Goal: Task Accomplishment & Management: Use online tool/utility

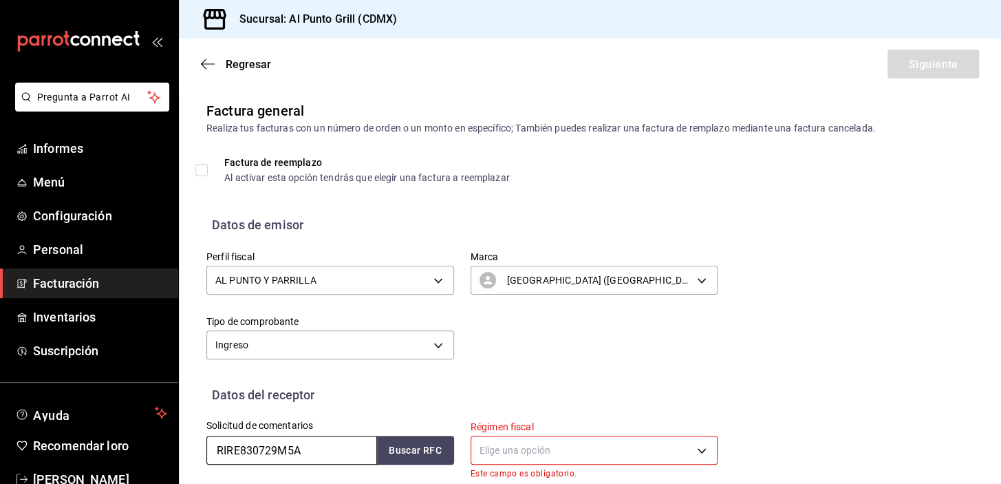
scroll to position [300, 0]
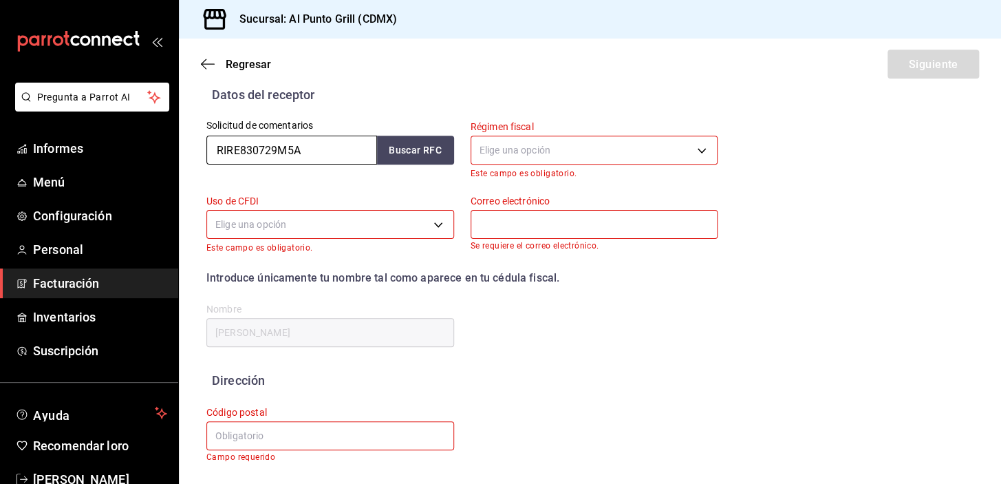
drag, startPoint x: 311, startPoint y: 152, endPoint x: 205, endPoint y: 141, distance: 106.5
click at [205, 141] on div "Solicitud de comentarios RIRE830729M5A Buscar RFC" at bounding box center [322, 141] width 264 height 74
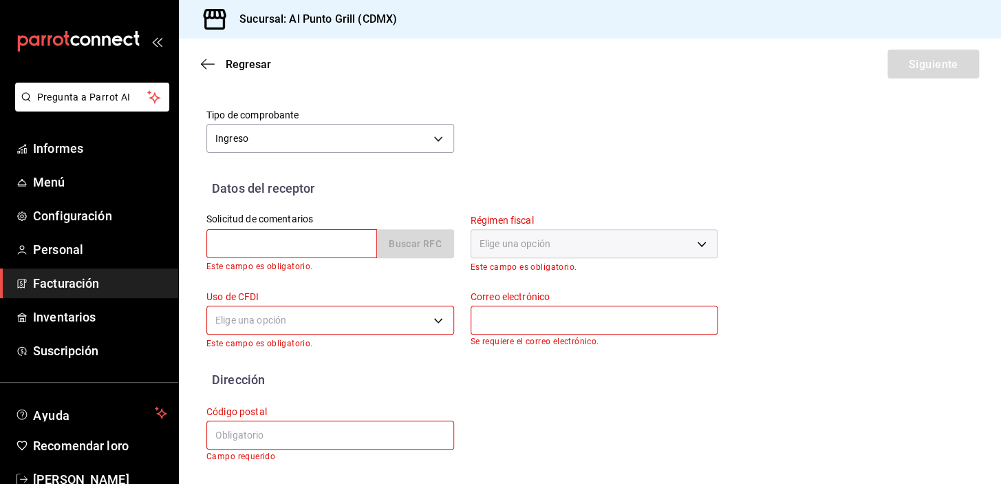
scroll to position [206, 0]
type input "I"
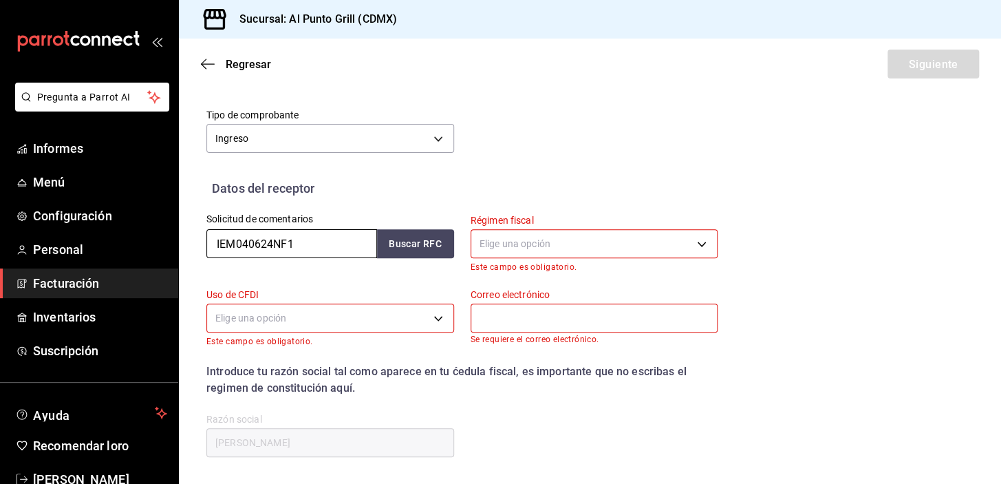
scroll to position [300, 0]
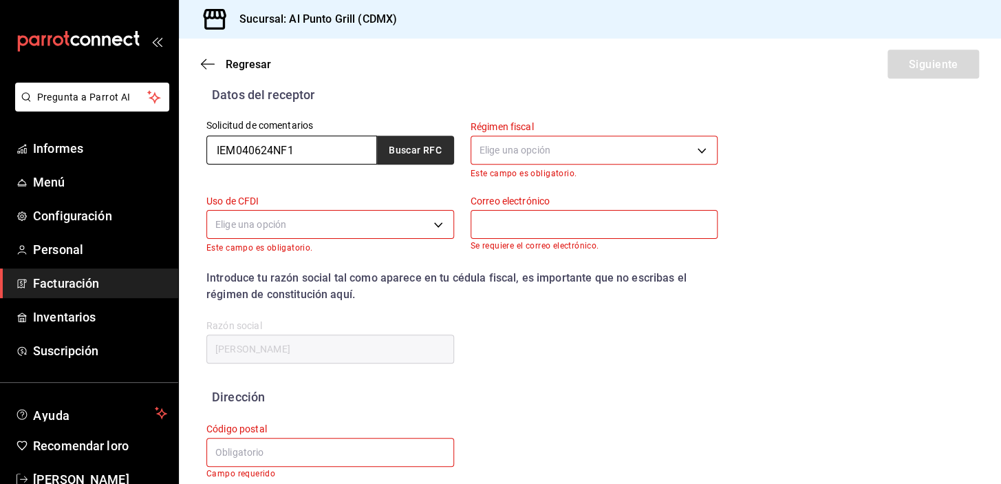
type input "IEM040624NF1"
click at [439, 140] on button "Buscar RFC" at bounding box center [415, 150] width 77 height 29
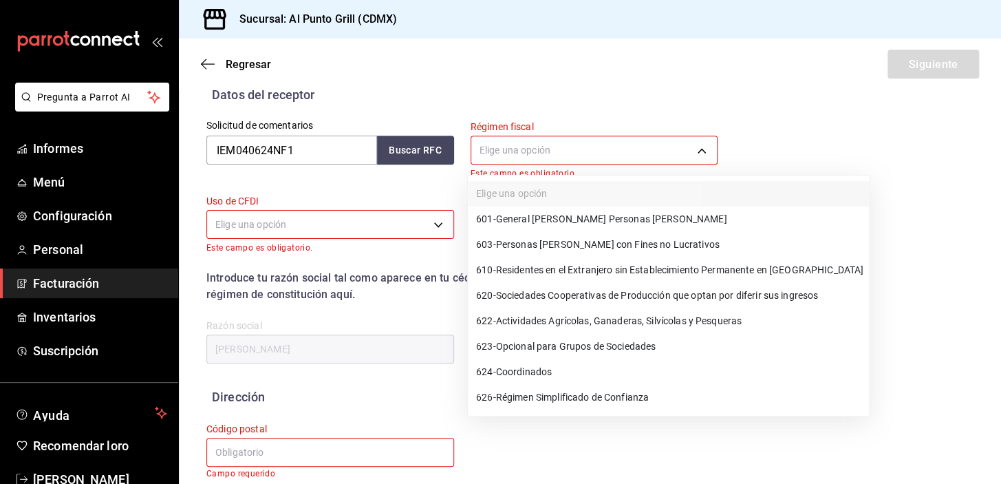
click at [517, 142] on body "Pregunta a Parrot AI Informes Menú Configuración Personal Facturación Inventari…" at bounding box center [500, 242] width 1001 height 484
click at [599, 217] on font "General [PERSON_NAME] Personas [PERSON_NAME]" at bounding box center [611, 219] width 231 height 11
type input "601"
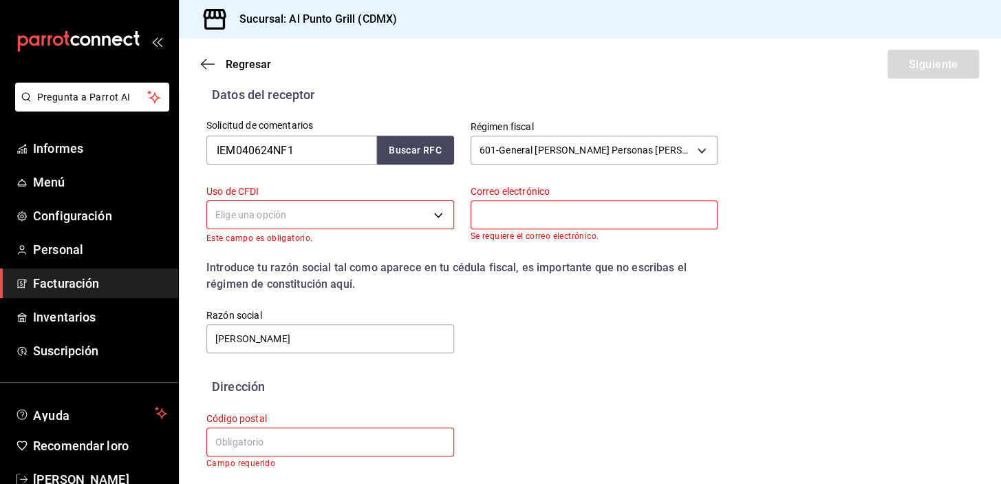
click at [336, 211] on body "Pregunta a Parrot AI Informes Menú Configuración Personal Facturación Inventari…" at bounding box center [500, 242] width 1001 height 484
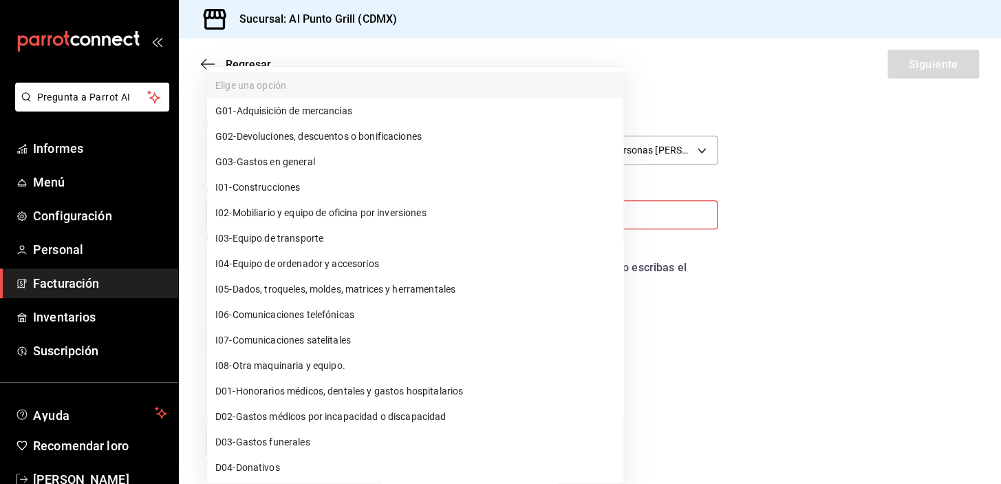
click at [275, 161] on font "Gastos en general" at bounding box center [276, 161] width 78 height 11
type input "G03"
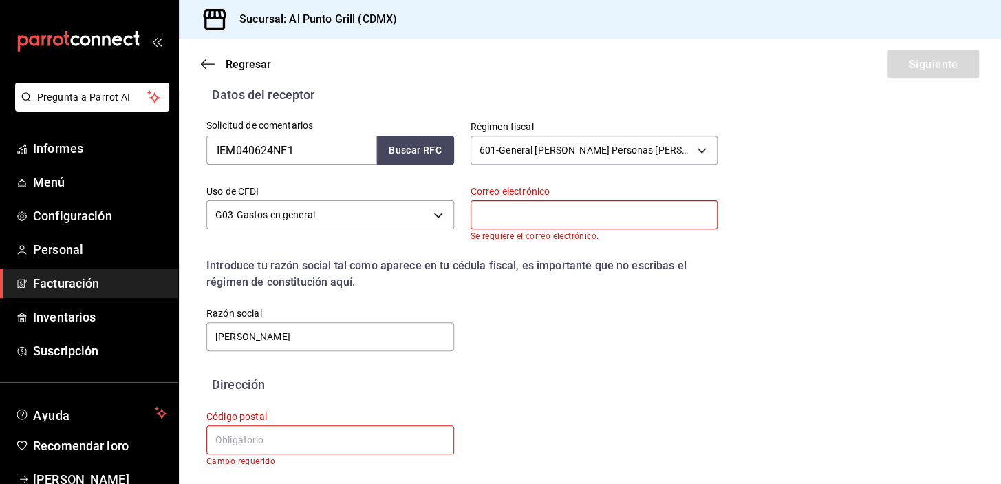
click at [570, 213] on input "text" at bounding box center [595, 214] width 248 height 29
type input "[EMAIL_ADDRESS][DOMAIN_NAME]"
type input "54769"
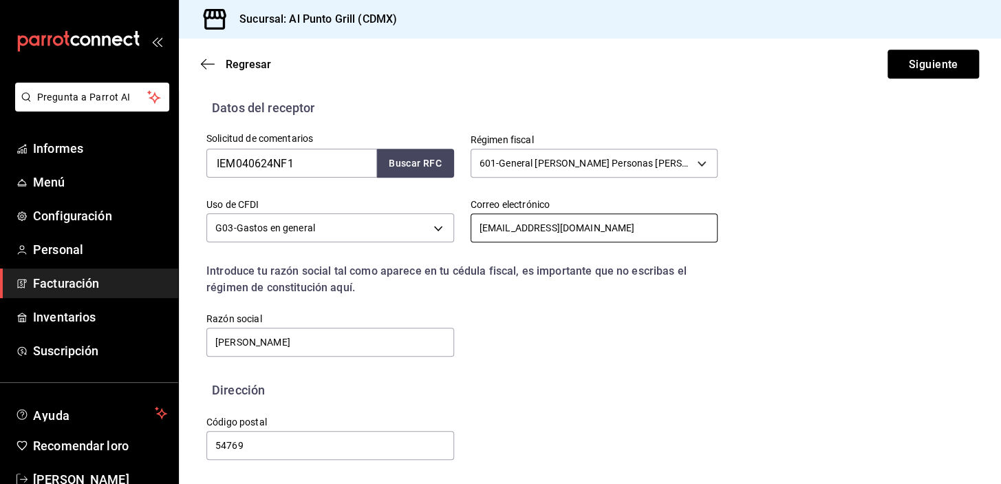
scroll to position [287, 0]
drag, startPoint x: 378, startPoint y: 345, endPoint x: 207, endPoint y: 350, distance: 171.4
click at [207, 350] on input "[PERSON_NAME]" at bounding box center [330, 342] width 248 height 29
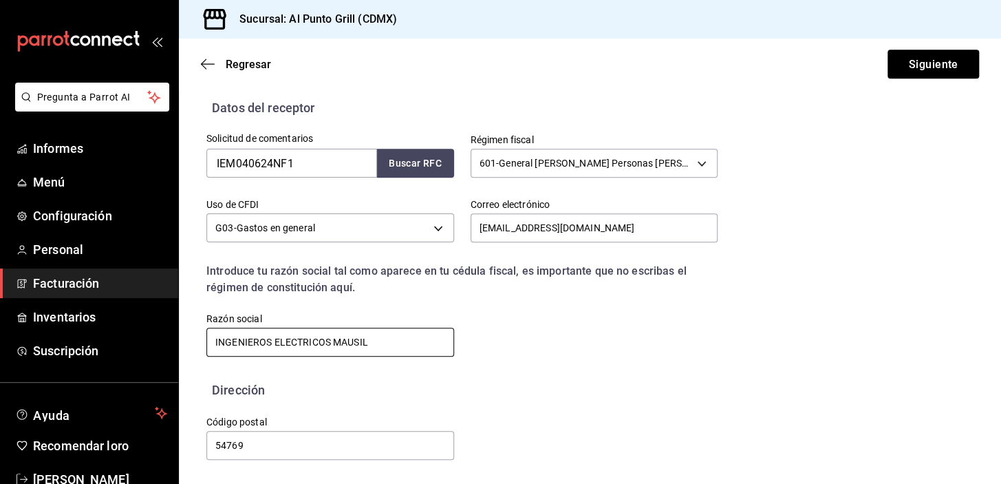
type input "INGENIEROS ELECTRICOS MAUSIL"
click at [625, 334] on div "Solicitud de comentarios IEM040624NF1 Buscar RFC Régimen fiscal 601 - General […" at bounding box center [454, 238] width 528 height 242
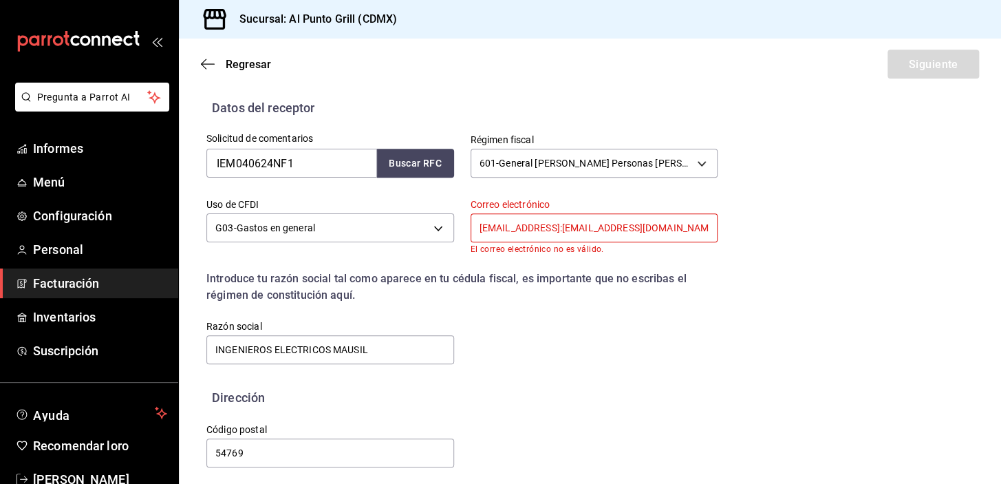
click at [598, 233] on input "[EMAIL_ADDRESS]:[EMAIL_ADDRESS][DOMAIN_NAME]" at bounding box center [595, 227] width 248 height 29
click at [621, 227] on input "[EMAIL_ADDRESS]:[EMAIL_ADDRESS][DOMAIN_NAME]" at bounding box center [595, 227] width 248 height 29
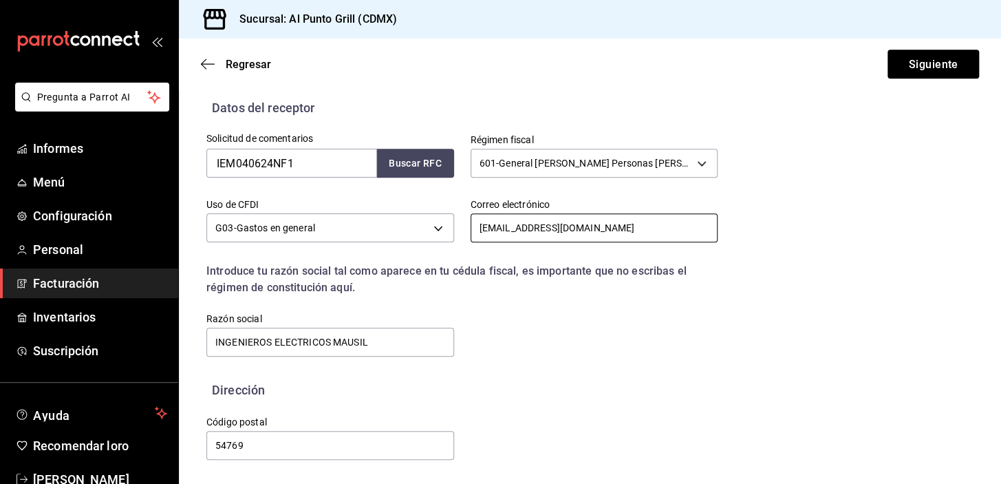
click at [619, 229] on input "[EMAIL_ADDRESS][DOMAIN_NAME]" at bounding box center [595, 227] width 248 height 29
type input "[EMAIL_ADDRESS][DOMAIN_NAME]"
drag, startPoint x: 275, startPoint y: 445, endPoint x: 195, endPoint y: 461, distance: 82.0
click at [195, 461] on div "Dirección Calle # exterior #interior Código postal 54769 Estado ​ Municipio ​ […" at bounding box center [590, 431] width 822 height 103
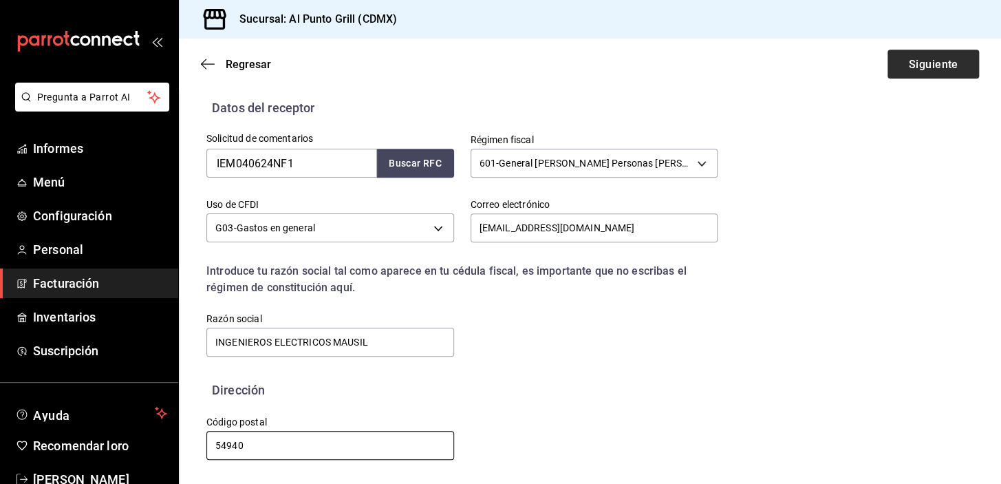
type input "54940"
click at [927, 63] on font "Siguiente" at bounding box center [933, 63] width 50 height 13
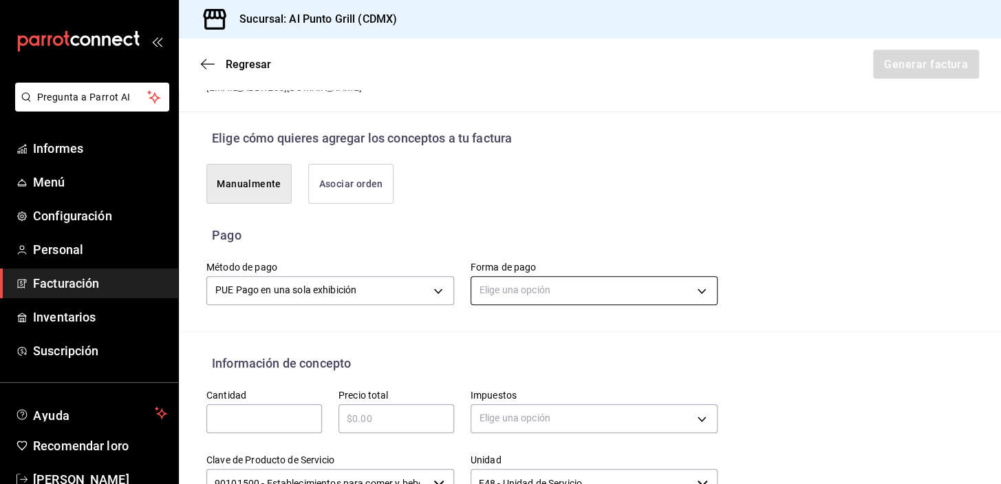
click at [511, 288] on body "Pregunta a Parrot AI Informes Menú Configuración Personal Facturación Inventari…" at bounding box center [500, 242] width 1001 height 484
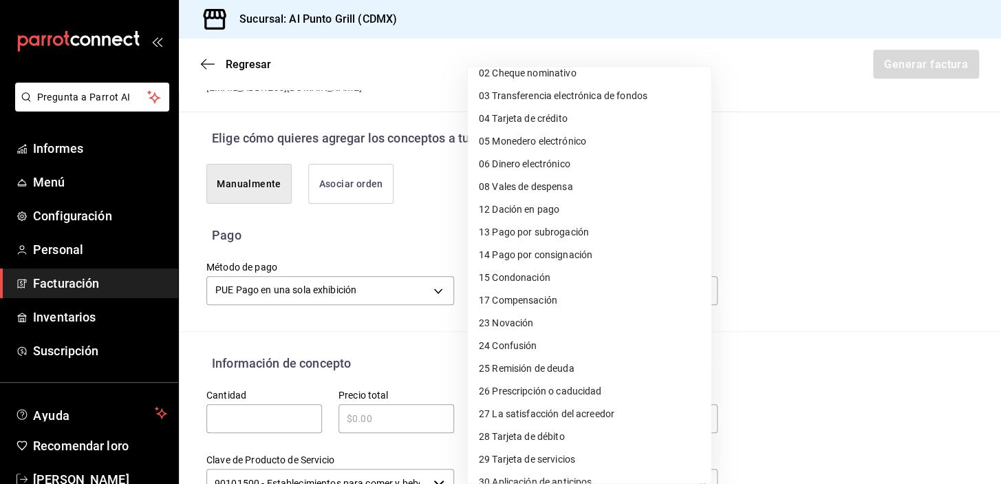
scroll to position [117, 0]
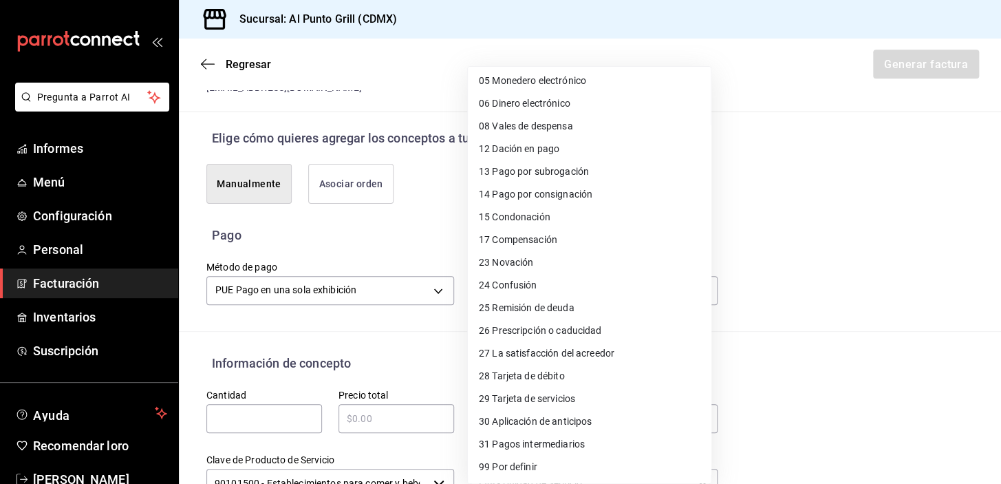
click at [546, 372] on font "Tarjeta de débito" at bounding box center [528, 375] width 72 height 11
type input "28"
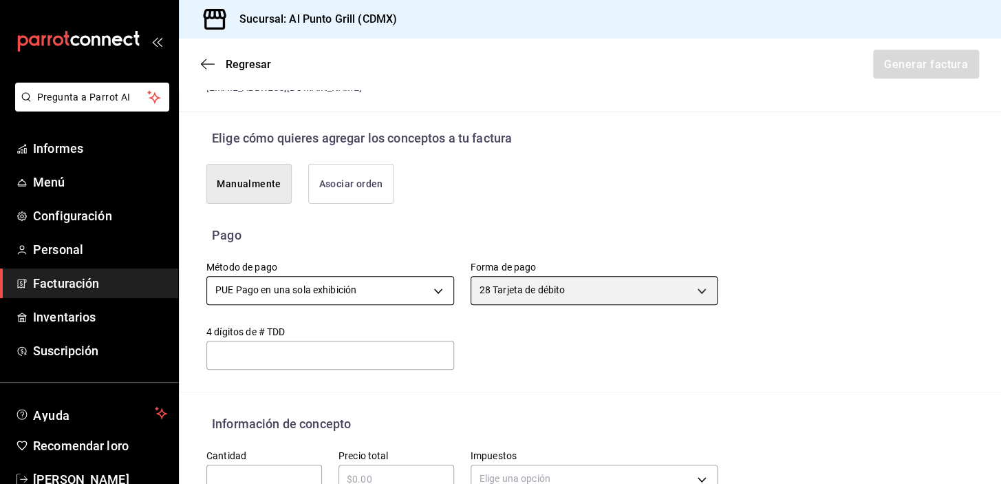
scroll to position [412, 0]
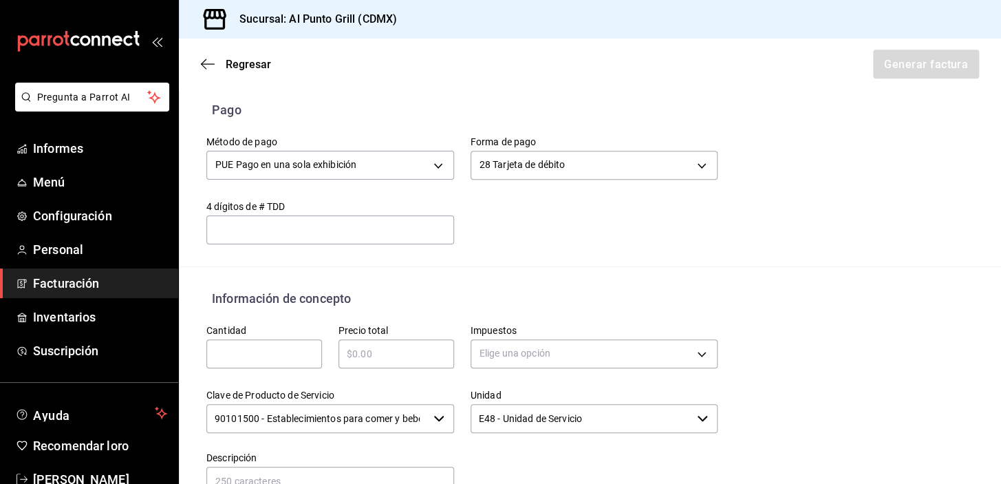
click at [244, 352] on input "text" at bounding box center [264, 353] width 116 height 17
type input "1"
click at [390, 347] on input "text" at bounding box center [397, 353] width 116 height 17
type input "$1180.00"
click at [513, 355] on body "Pregunta a Parrot AI Informes Menú Configuración Personal Facturación Inventari…" at bounding box center [500, 242] width 1001 height 484
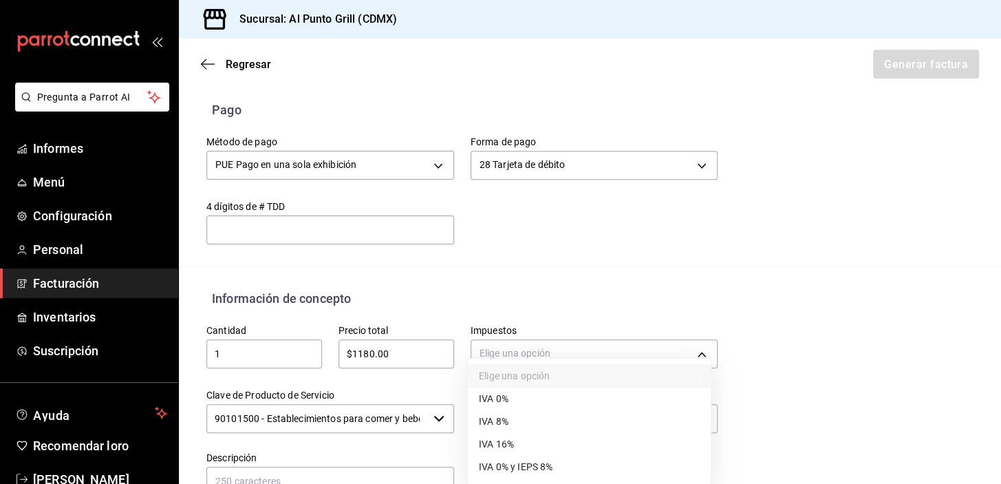
click at [506, 442] on font "IVA 16%" at bounding box center [496, 443] width 35 height 11
type input "IVA_16"
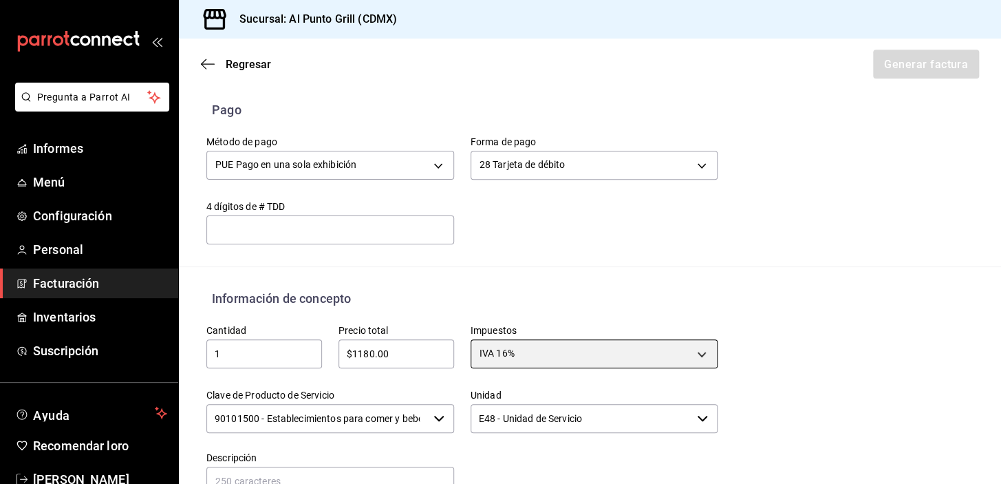
scroll to position [475, 0]
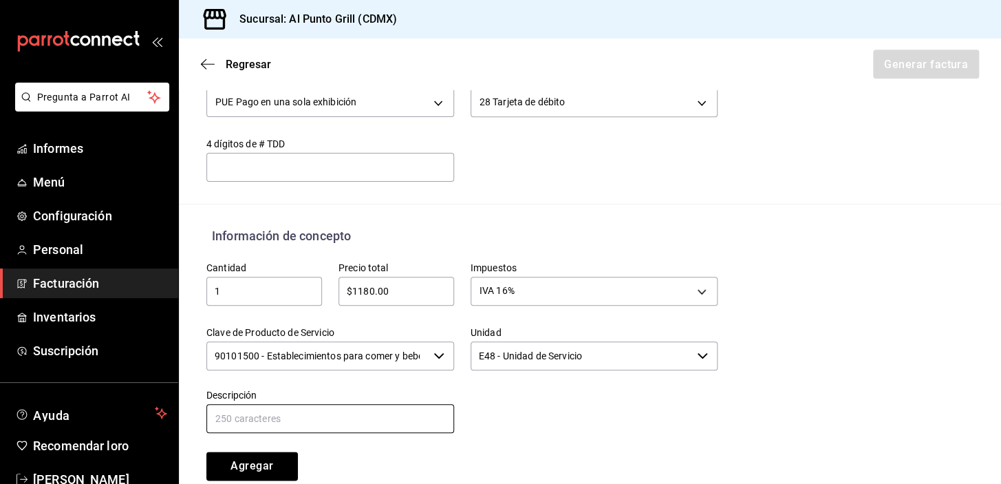
click at [216, 415] on input "text" at bounding box center [330, 418] width 248 height 29
type input "CONSUMO DE ALIMENTOS Y BEBIDAS"
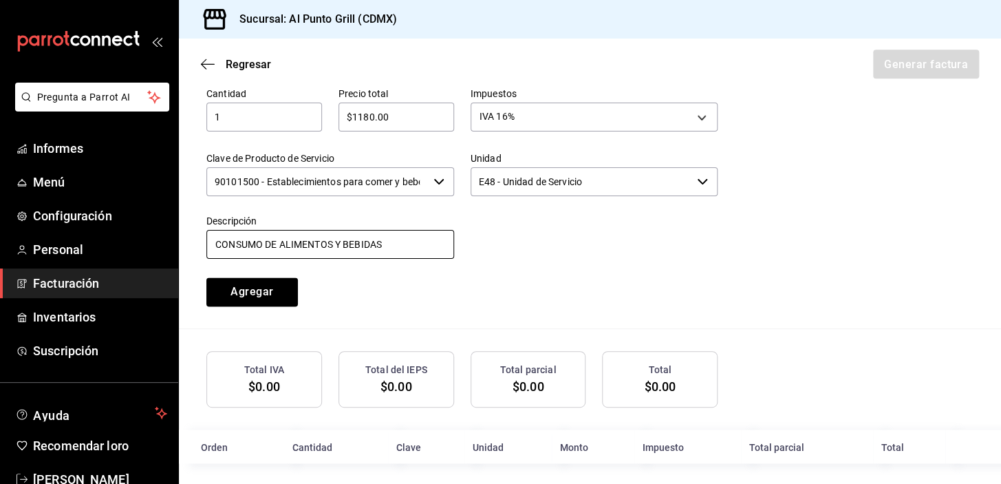
scroll to position [656, 0]
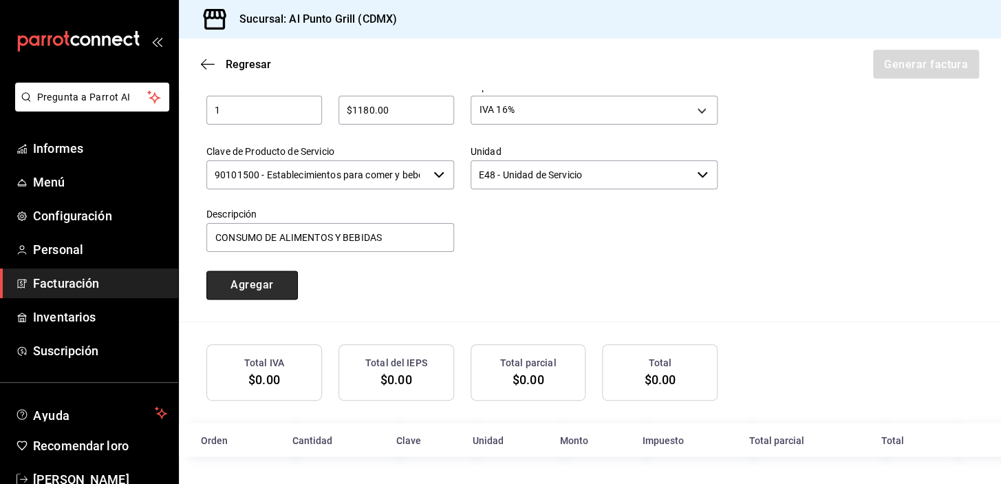
click at [237, 281] on font "Agregar" at bounding box center [251, 284] width 43 height 13
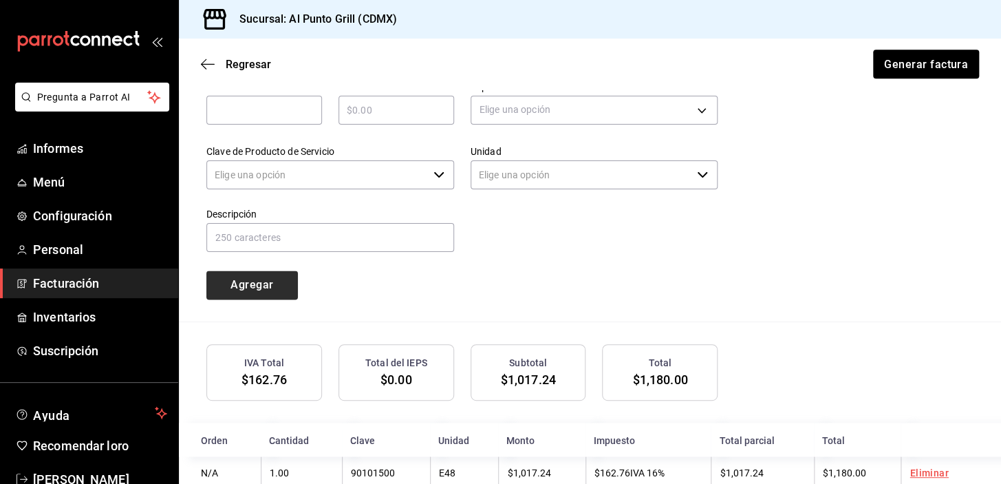
type input "90101500 - Establecimientos para comer y beber"
type input "E48 - Unidad de Servicio"
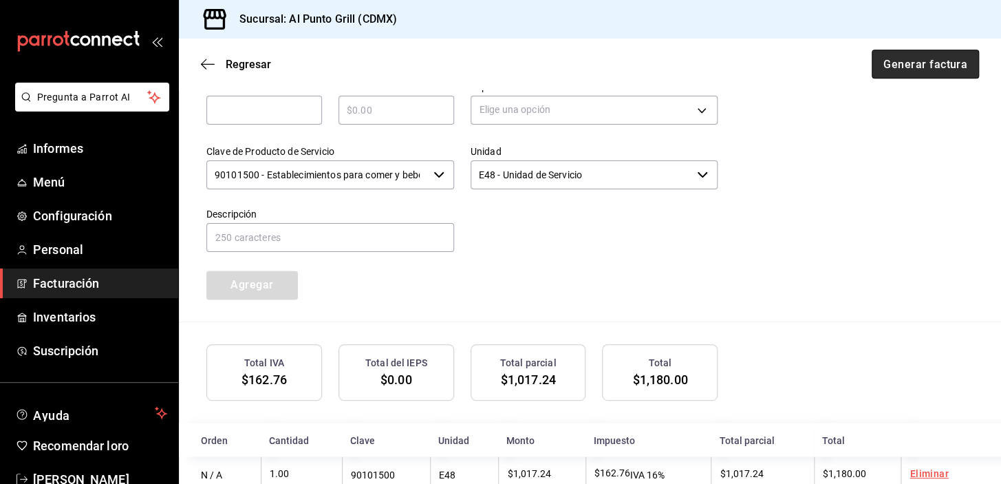
click at [905, 67] on font "Generar factura" at bounding box center [925, 63] width 84 height 13
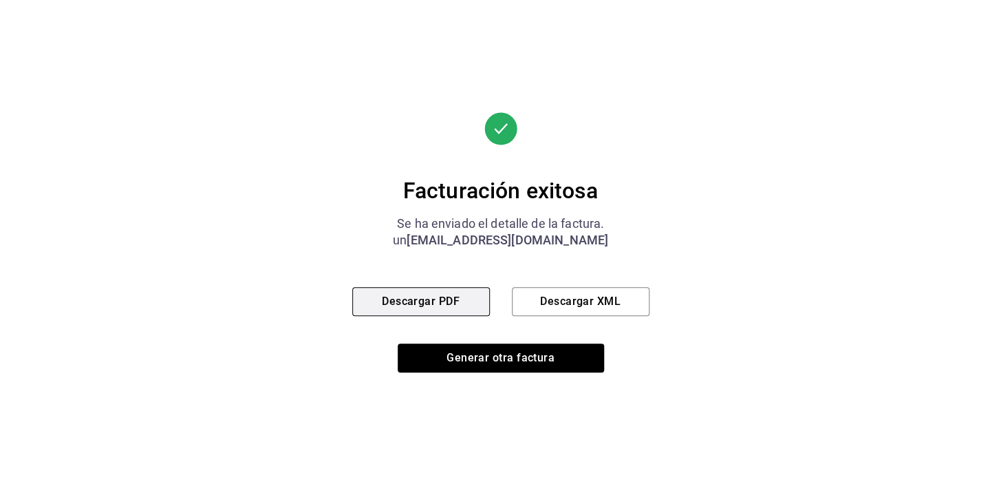
click at [383, 288] on button "Descargar PDF" at bounding box center [421, 301] width 138 height 29
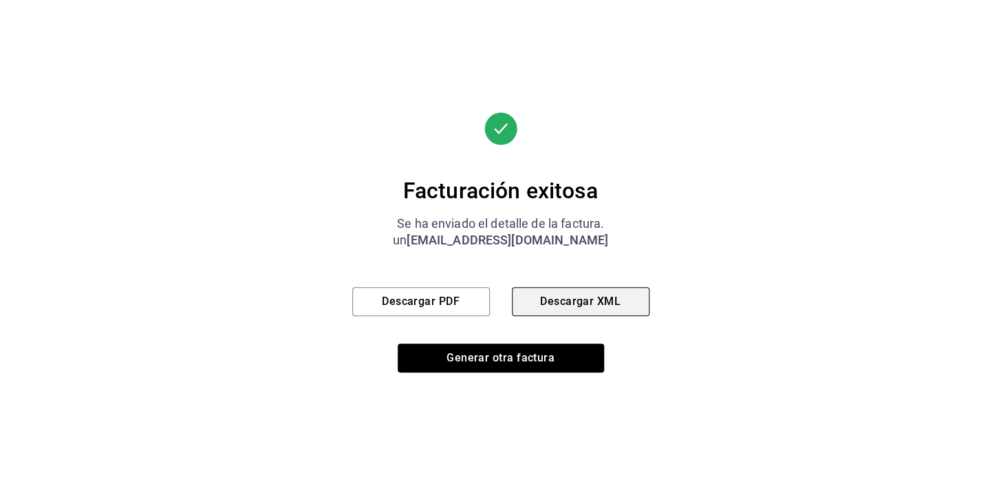
click at [589, 299] on font "Descargar XML" at bounding box center [580, 300] width 81 height 13
